Goal: Transaction & Acquisition: Purchase product/service

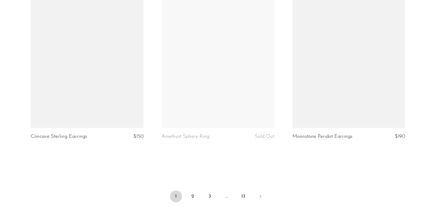
scroll to position [2130, 0]
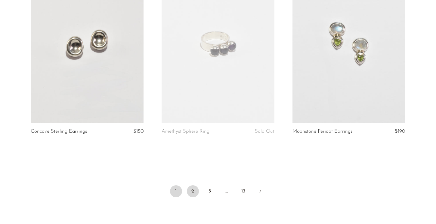
click at [190, 191] on link "2" at bounding box center [193, 192] width 12 height 12
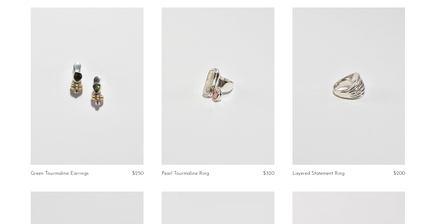
scroll to position [39, 0]
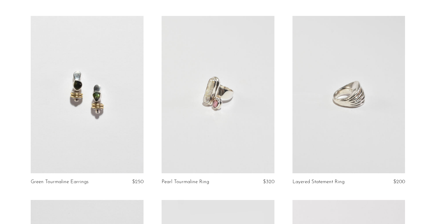
click at [119, 116] on link at bounding box center [87, 95] width 113 height 158
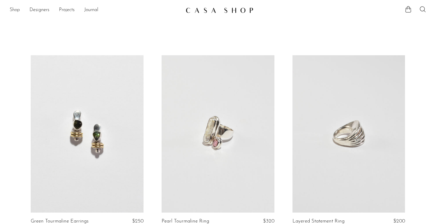
click at [16, 11] on link "Shop" at bounding box center [15, 10] width 10 height 8
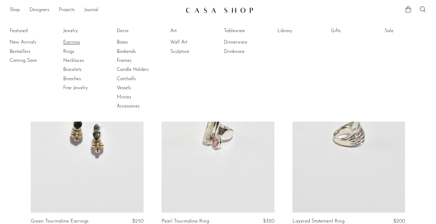
click at [79, 42] on link "Earrings" at bounding box center [85, 42] width 45 height 7
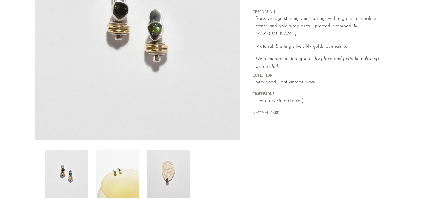
scroll to position [128, 0]
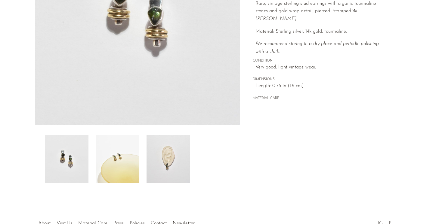
click at [165, 162] on img at bounding box center [169, 159] width 44 height 48
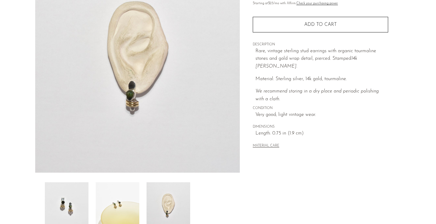
scroll to position [80, 0]
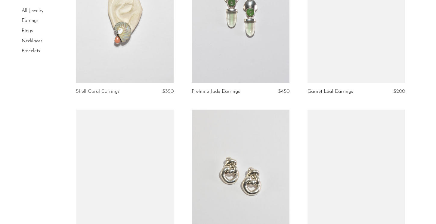
scroll to position [1251, 0]
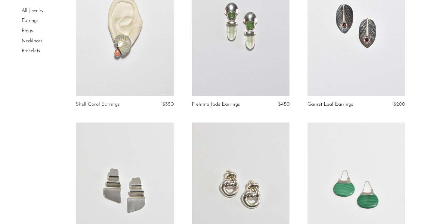
click at [345, 50] on link at bounding box center [357, 27] width 98 height 137
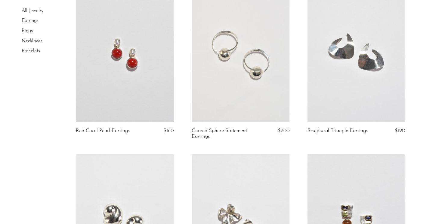
scroll to position [883, 0]
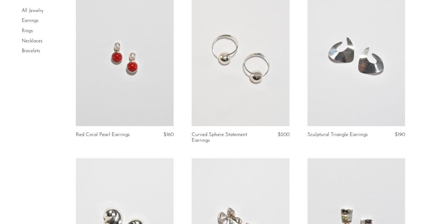
click at [244, 50] on link at bounding box center [241, 58] width 98 height 137
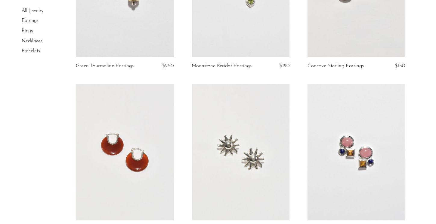
scroll to position [122, 0]
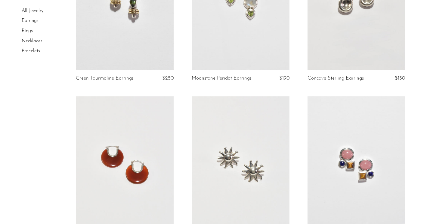
click at [113, 131] on link at bounding box center [125, 165] width 98 height 137
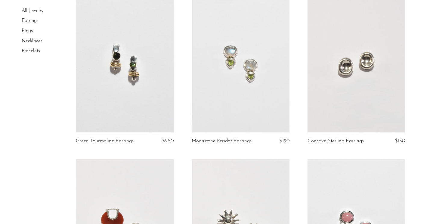
scroll to position [56, 0]
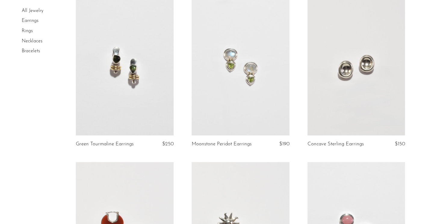
click at [101, 73] on link at bounding box center [125, 67] width 98 height 137
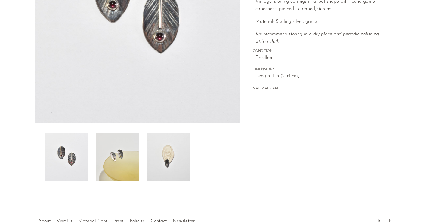
scroll to position [130, 0]
click at [175, 162] on img at bounding box center [169, 157] width 44 height 48
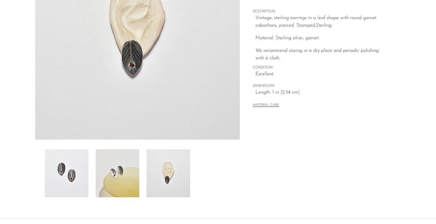
scroll to position [108, 0]
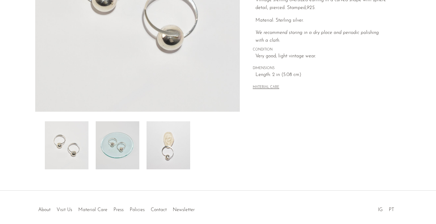
scroll to position [167, 0]
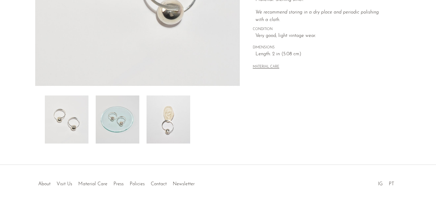
click at [173, 120] on img at bounding box center [169, 120] width 44 height 48
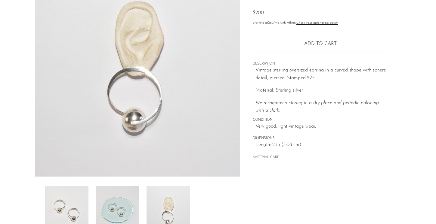
scroll to position [85, 0]
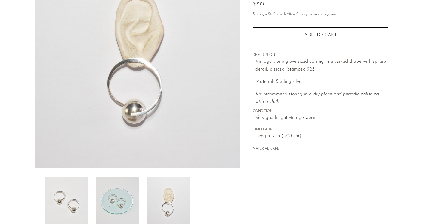
click at [113, 190] on img at bounding box center [118, 202] width 44 height 48
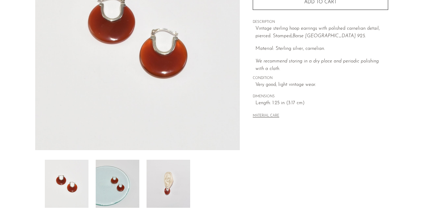
scroll to position [134, 0]
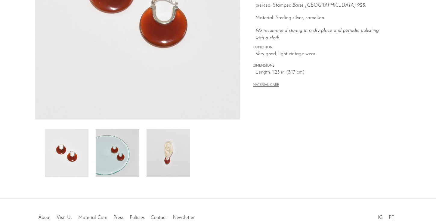
click at [177, 161] on img at bounding box center [169, 153] width 44 height 48
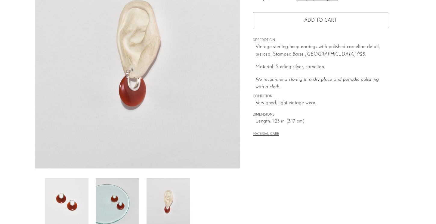
scroll to position [78, 0]
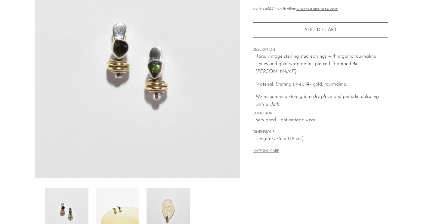
scroll to position [111, 0]
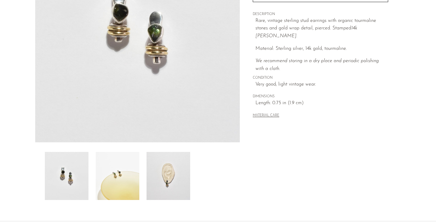
click at [159, 178] on img at bounding box center [169, 176] width 44 height 48
